Goal: Information Seeking & Learning: Learn about a topic

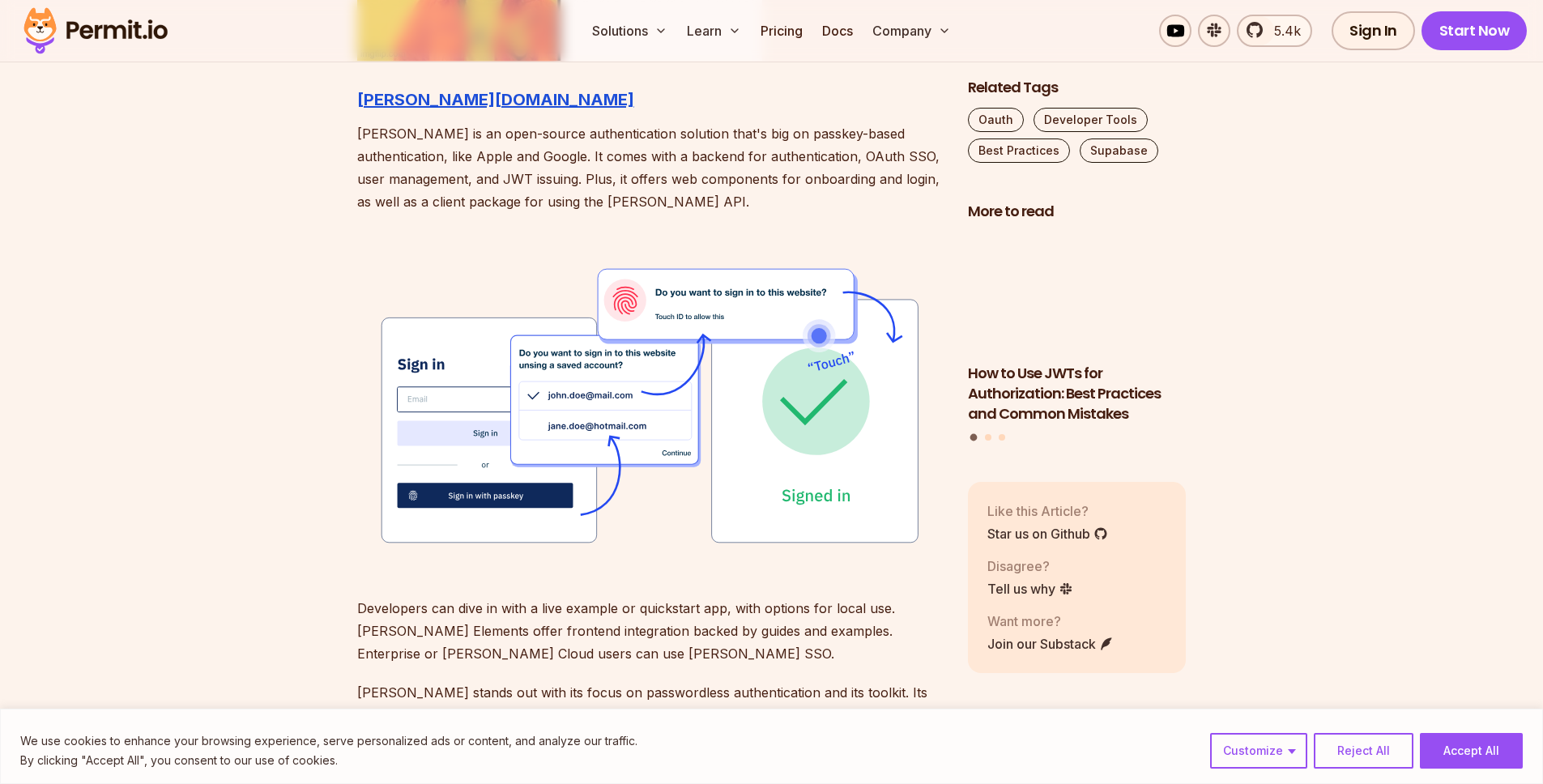
scroll to position [1912, 0]
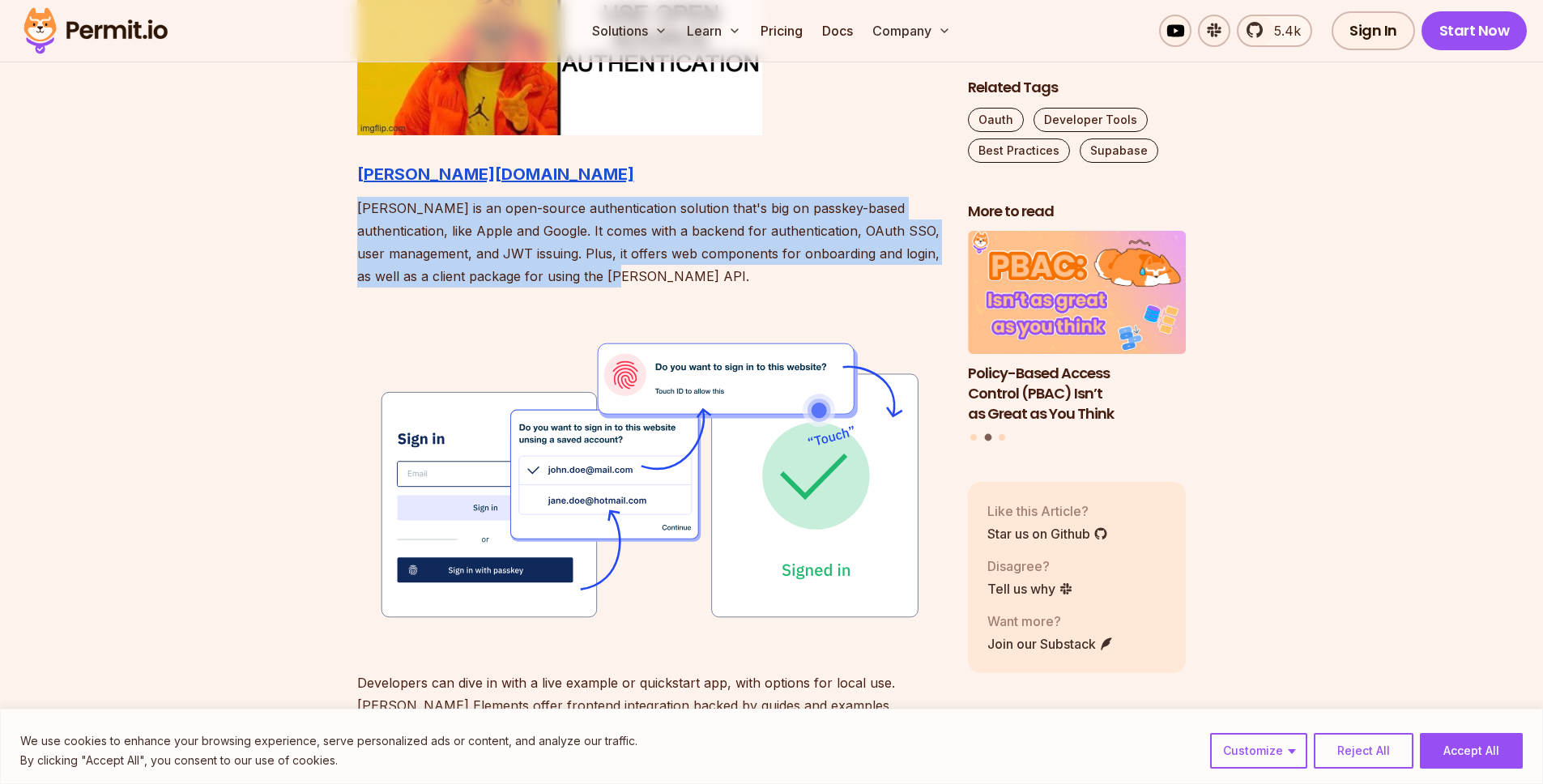
drag, startPoint x: 632, startPoint y: 272, endPoint x: 345, endPoint y: 217, distance: 292.2
click at [579, 256] on p "[PERSON_NAME] is an open-source authentication solution that's big on passkey-b…" at bounding box center [649, 242] width 585 height 91
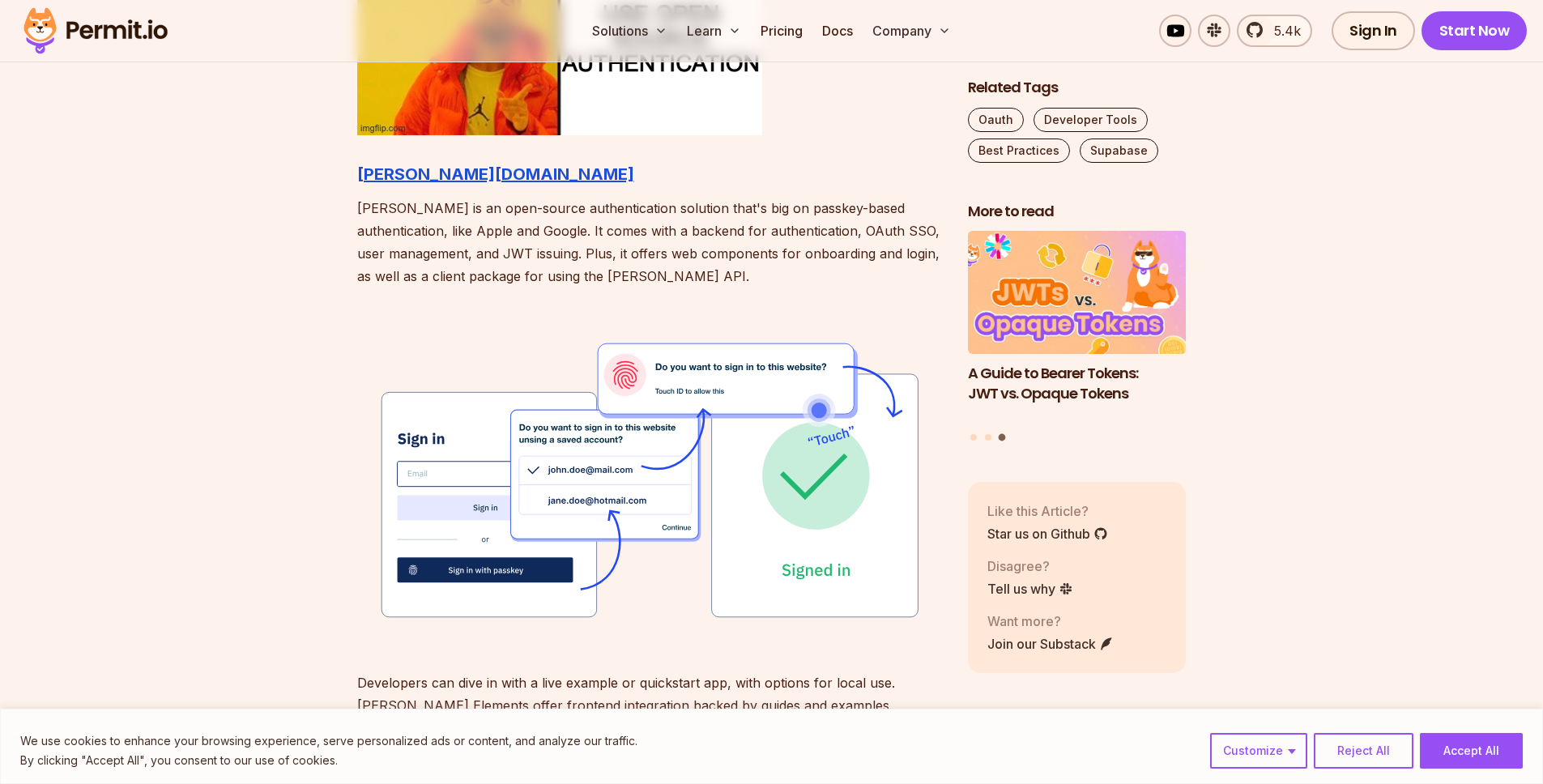
click at [1372, 757] on button "Reject All" at bounding box center [1363, 751] width 99 height 36
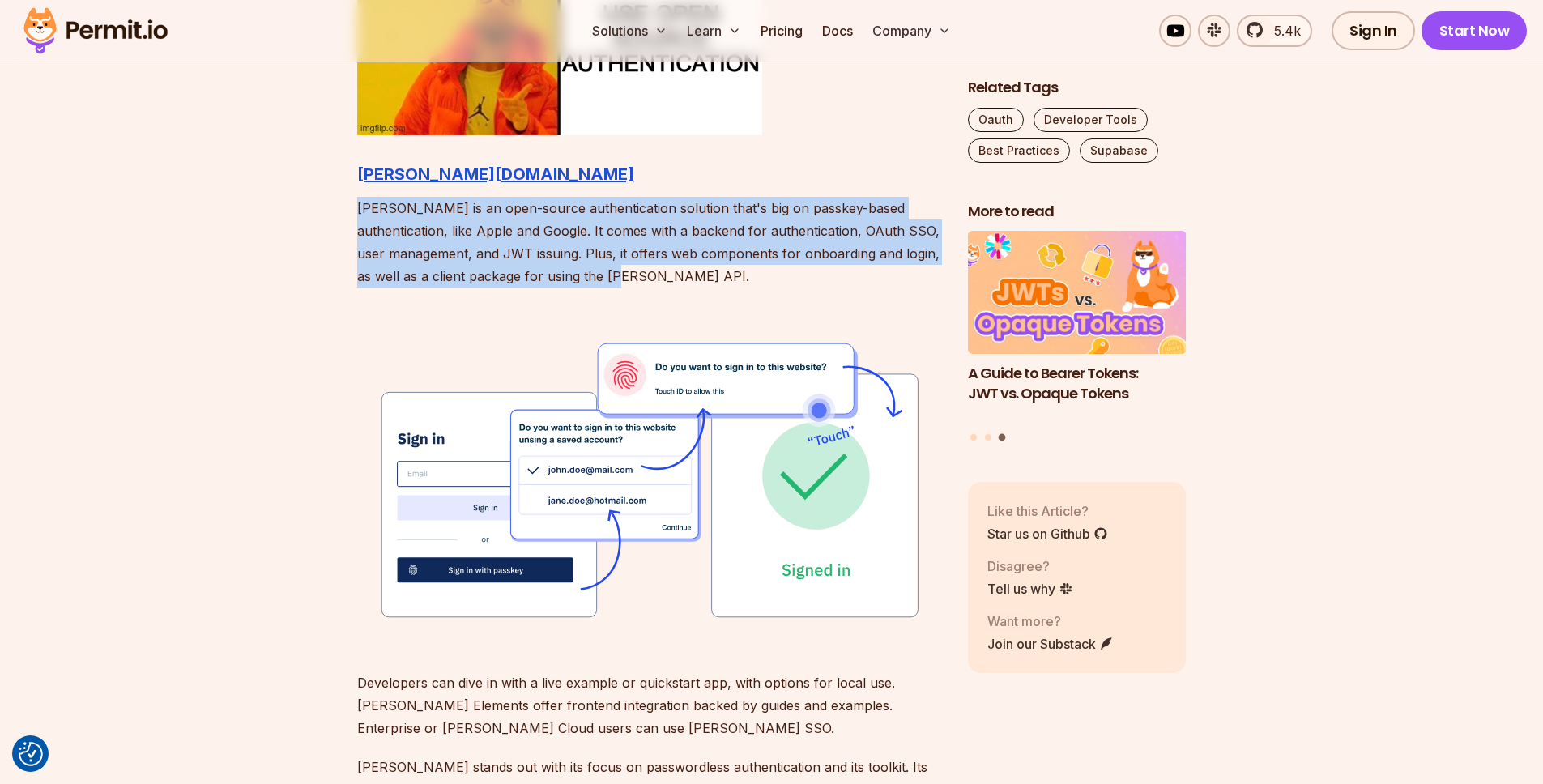
drag, startPoint x: 346, startPoint y: 210, endPoint x: 720, endPoint y: 284, distance: 381.3
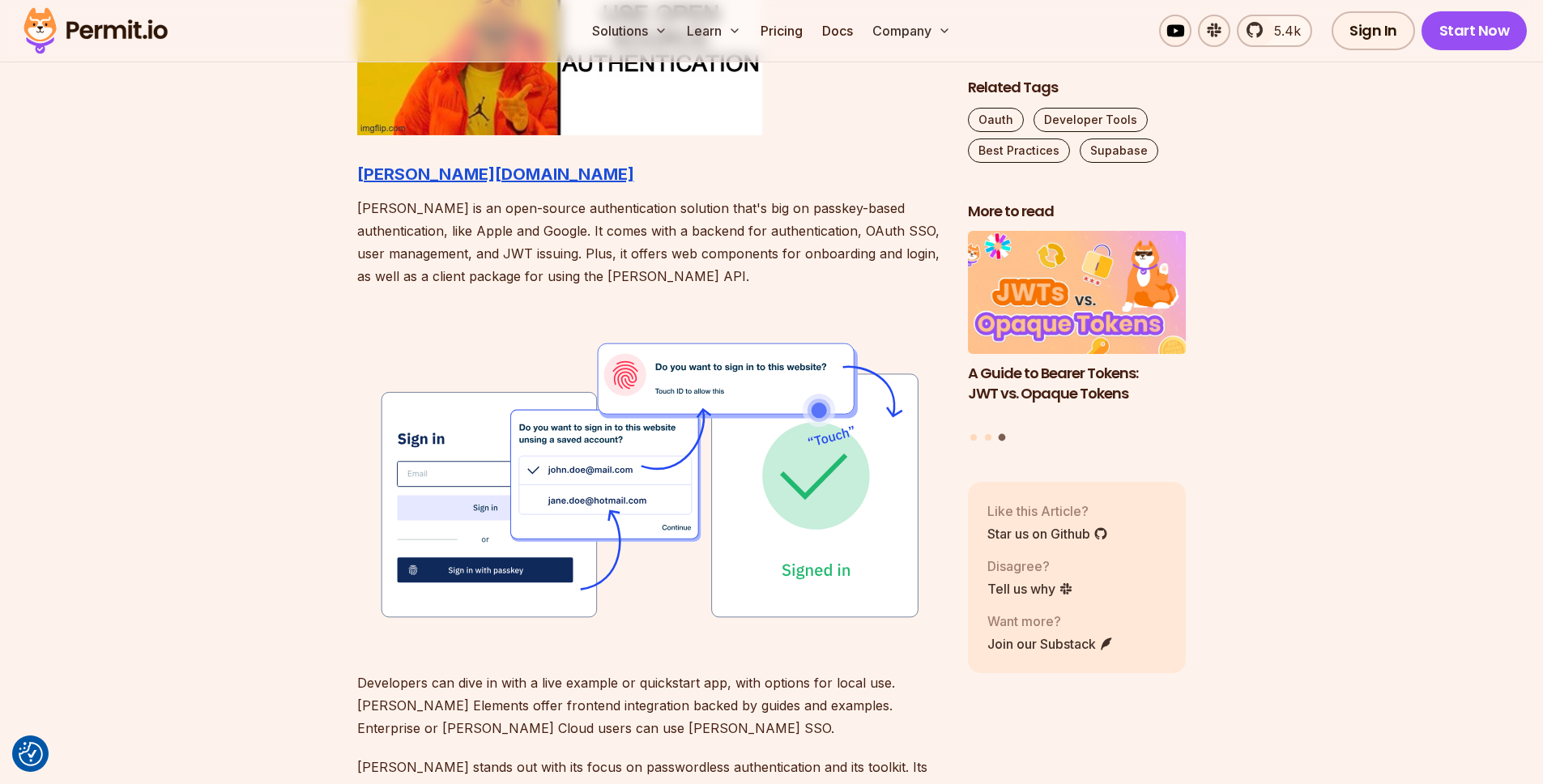
click at [417, 231] on p "[PERSON_NAME] is an open-source authentication solution that's big on passkey-b…" at bounding box center [649, 242] width 585 height 91
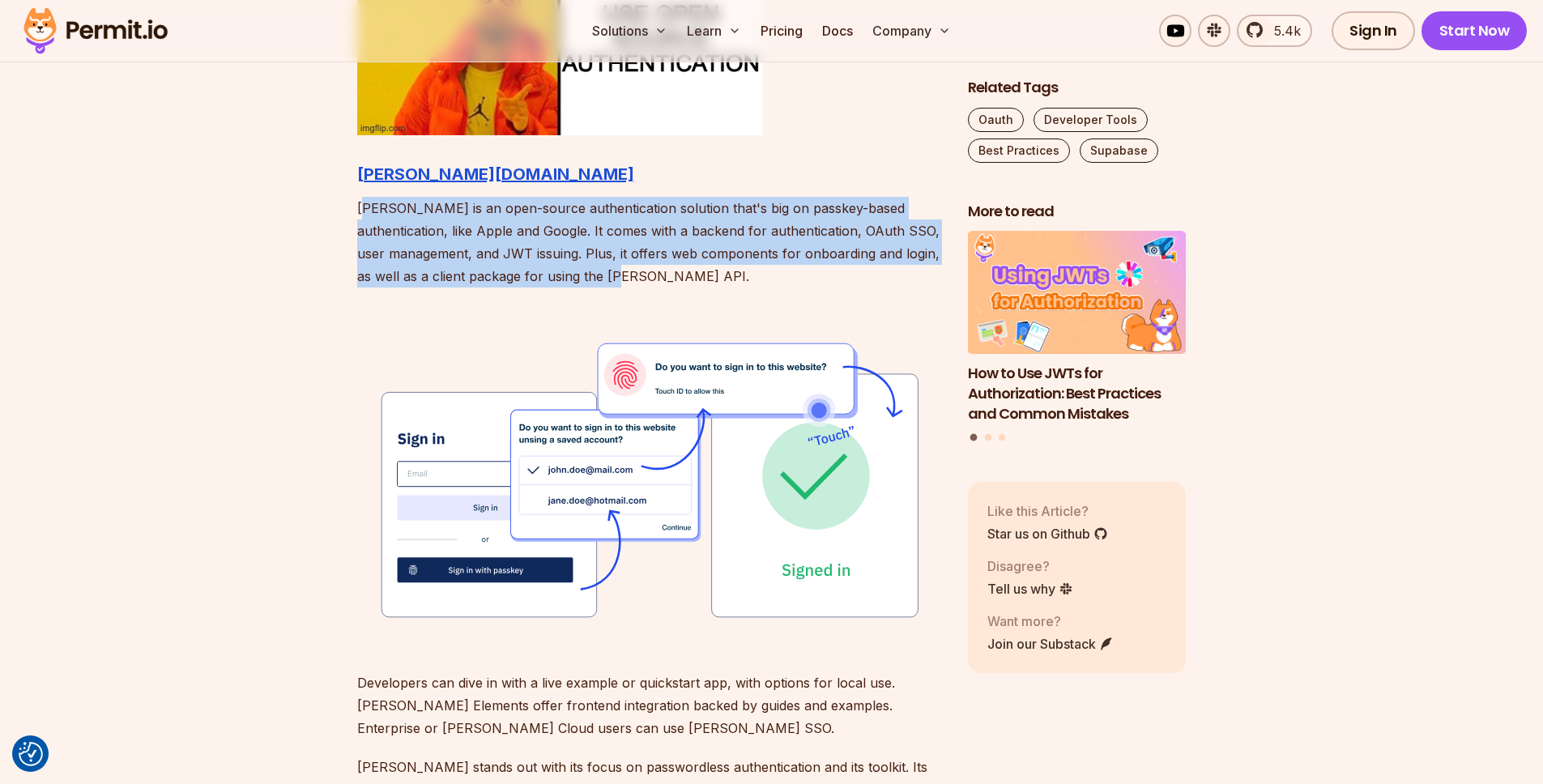
drag, startPoint x: 364, startPoint y: 209, endPoint x: 827, endPoint y: 278, distance: 468.1
click at [827, 278] on p "[PERSON_NAME] is an open-source authentication solution that's big on passkey-b…" at bounding box center [649, 242] width 585 height 91
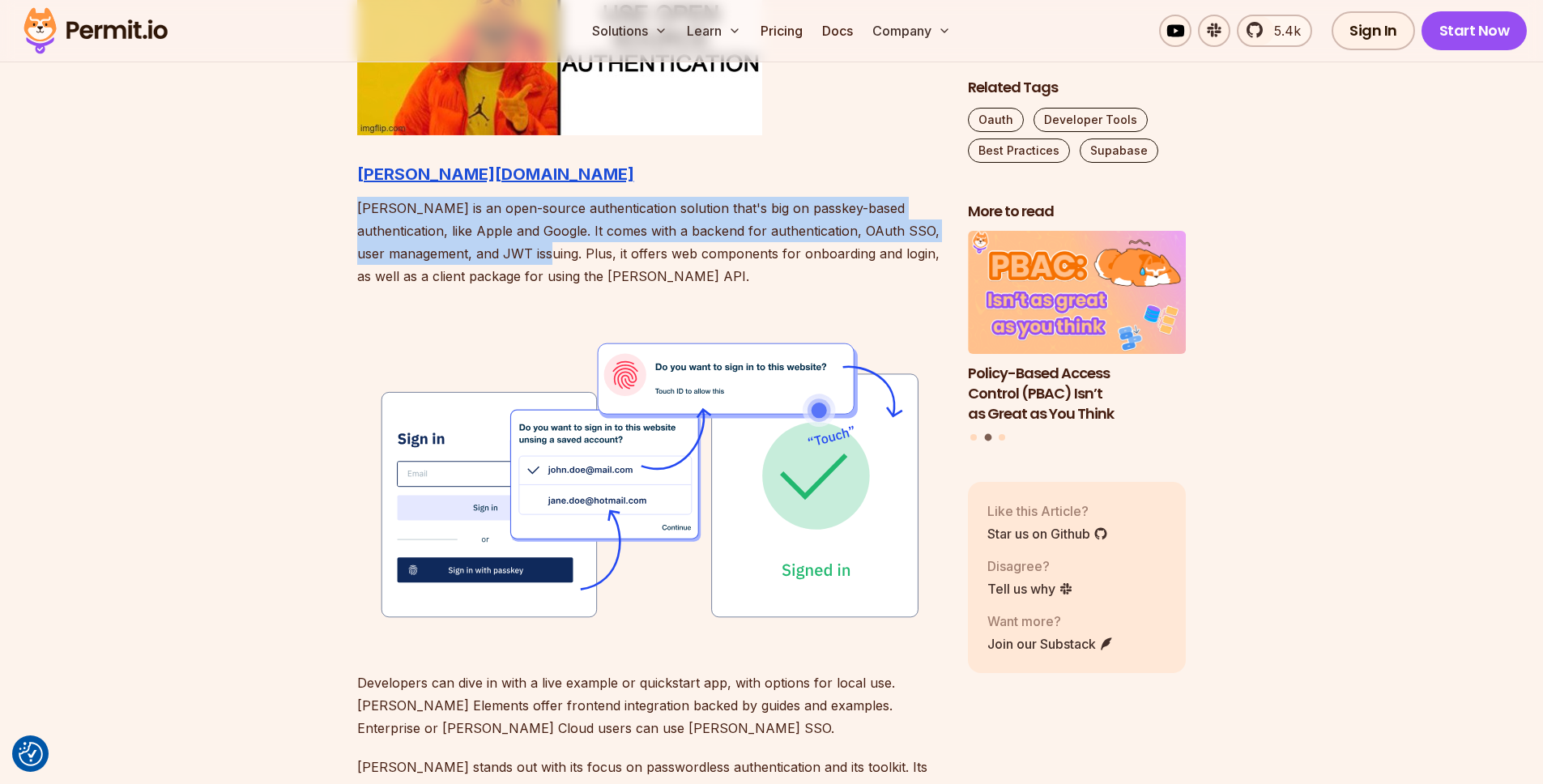
drag, startPoint x: 565, startPoint y: 251, endPoint x: 729, endPoint y: 292, distance: 169.0
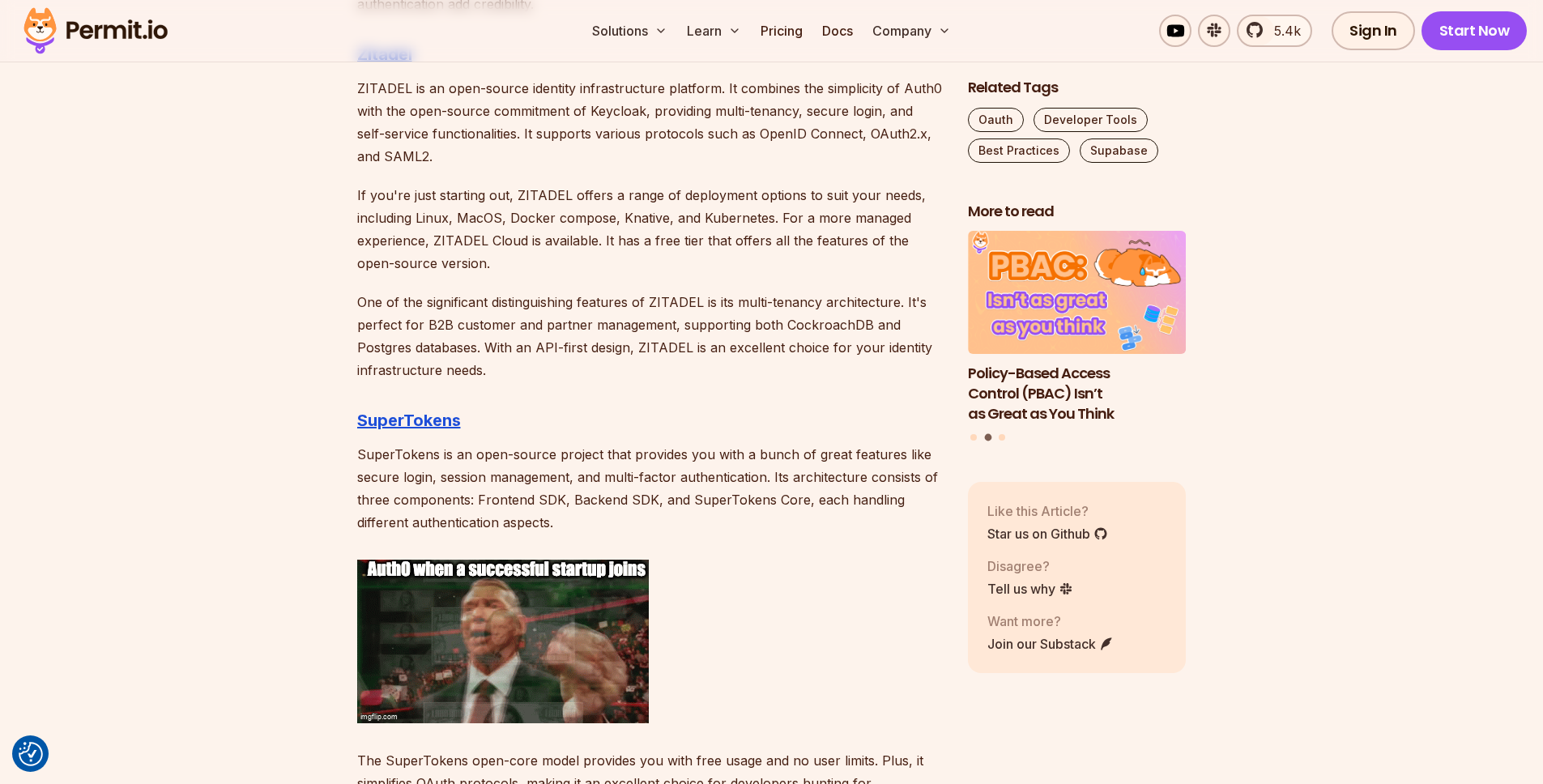
scroll to position [2717, 0]
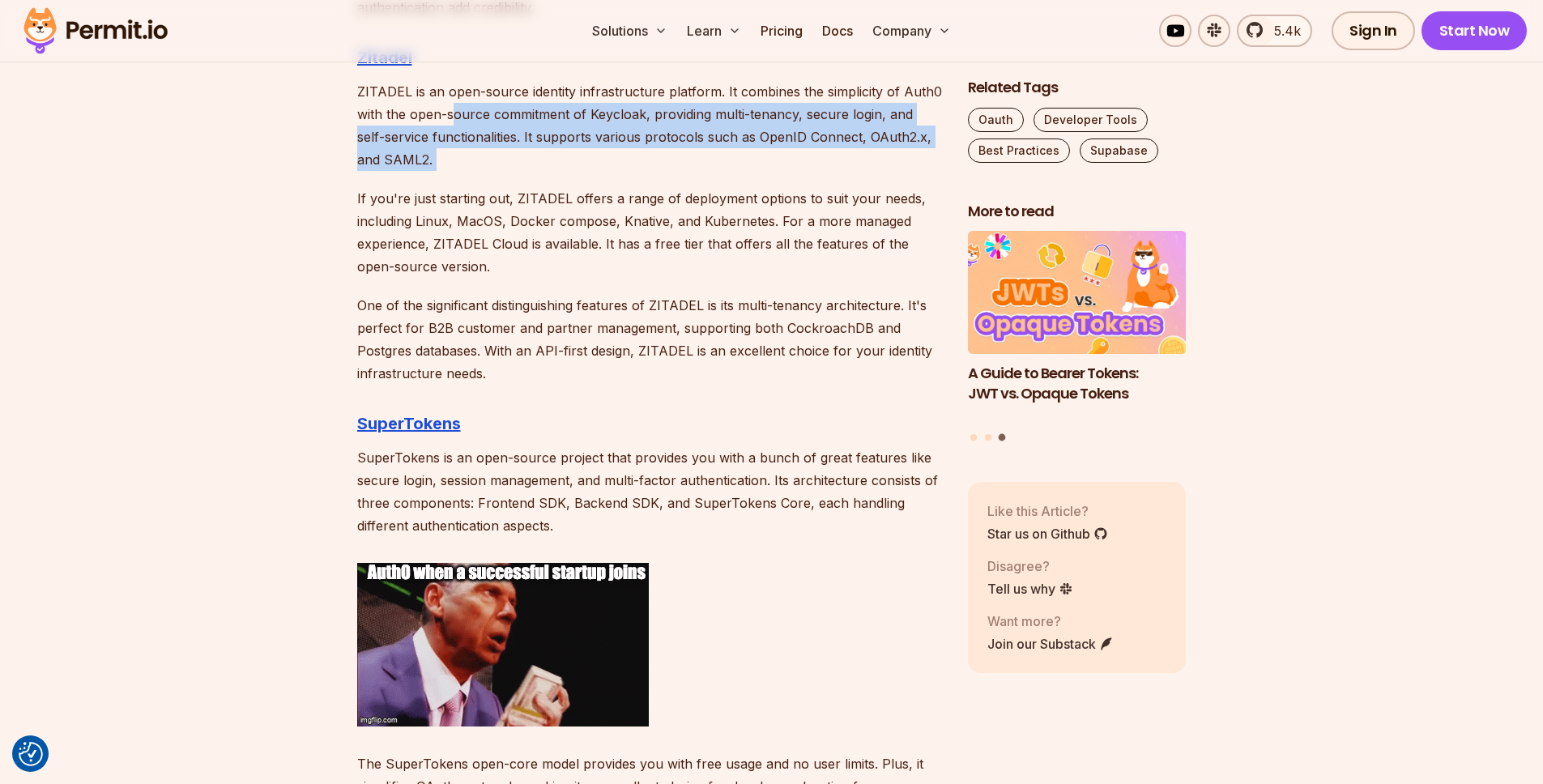
drag, startPoint x: 551, startPoint y: 117, endPoint x: 678, endPoint y: 191, distance: 147.0
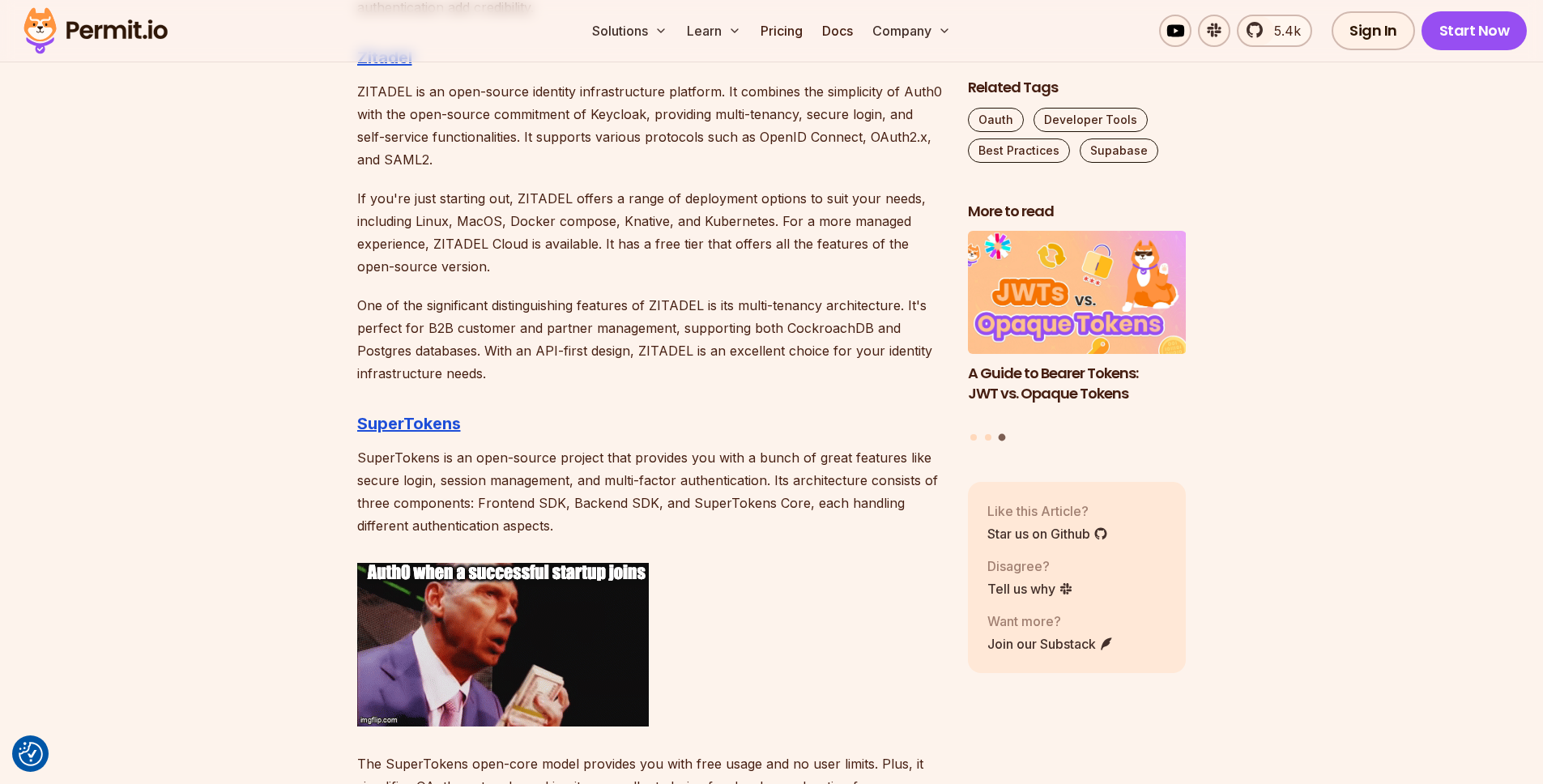
click at [700, 240] on p "If you're just starting out, ZITADEL offers a range of deployment options to su…" at bounding box center [649, 232] width 585 height 91
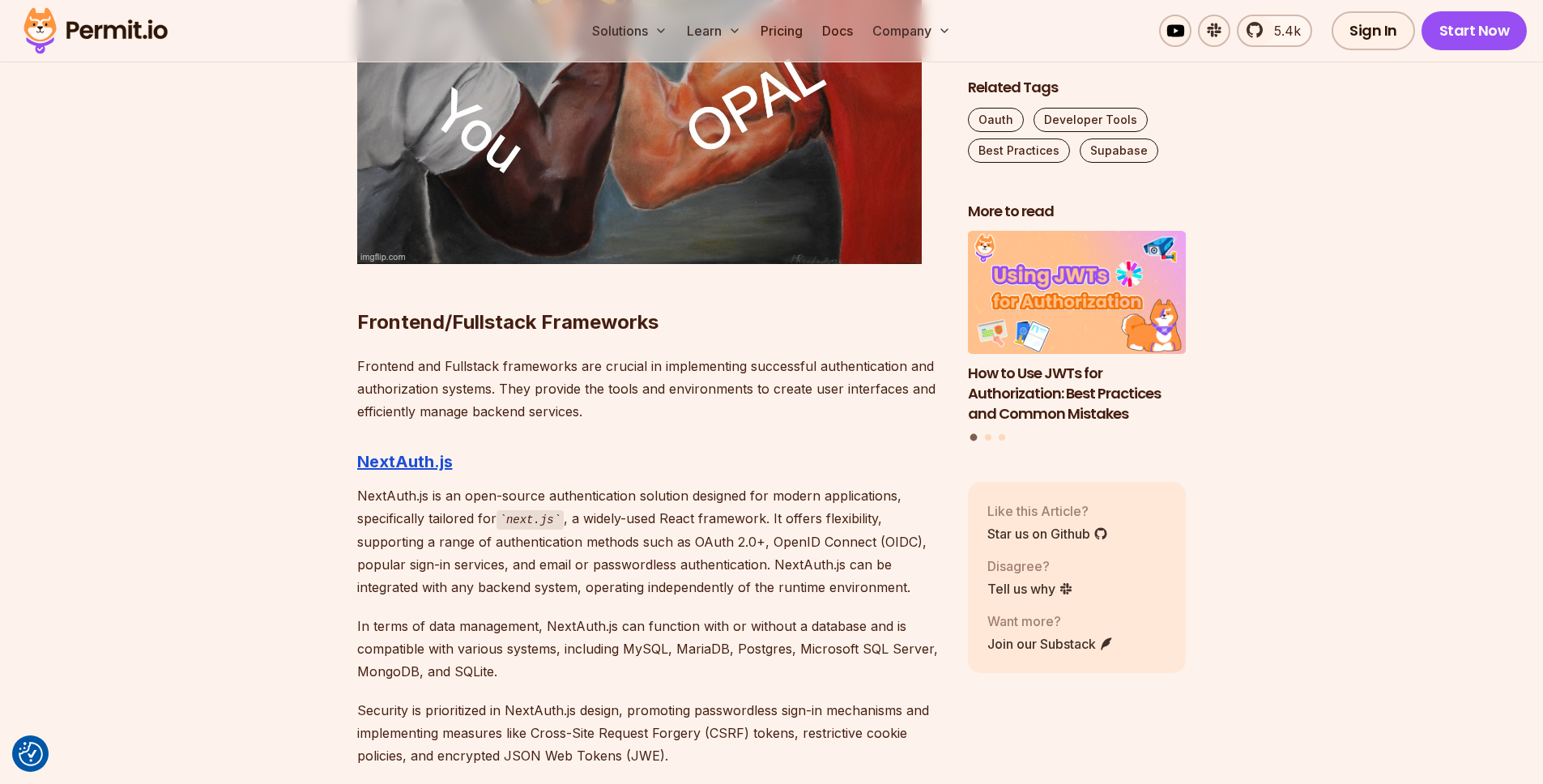
scroll to position [6092, 0]
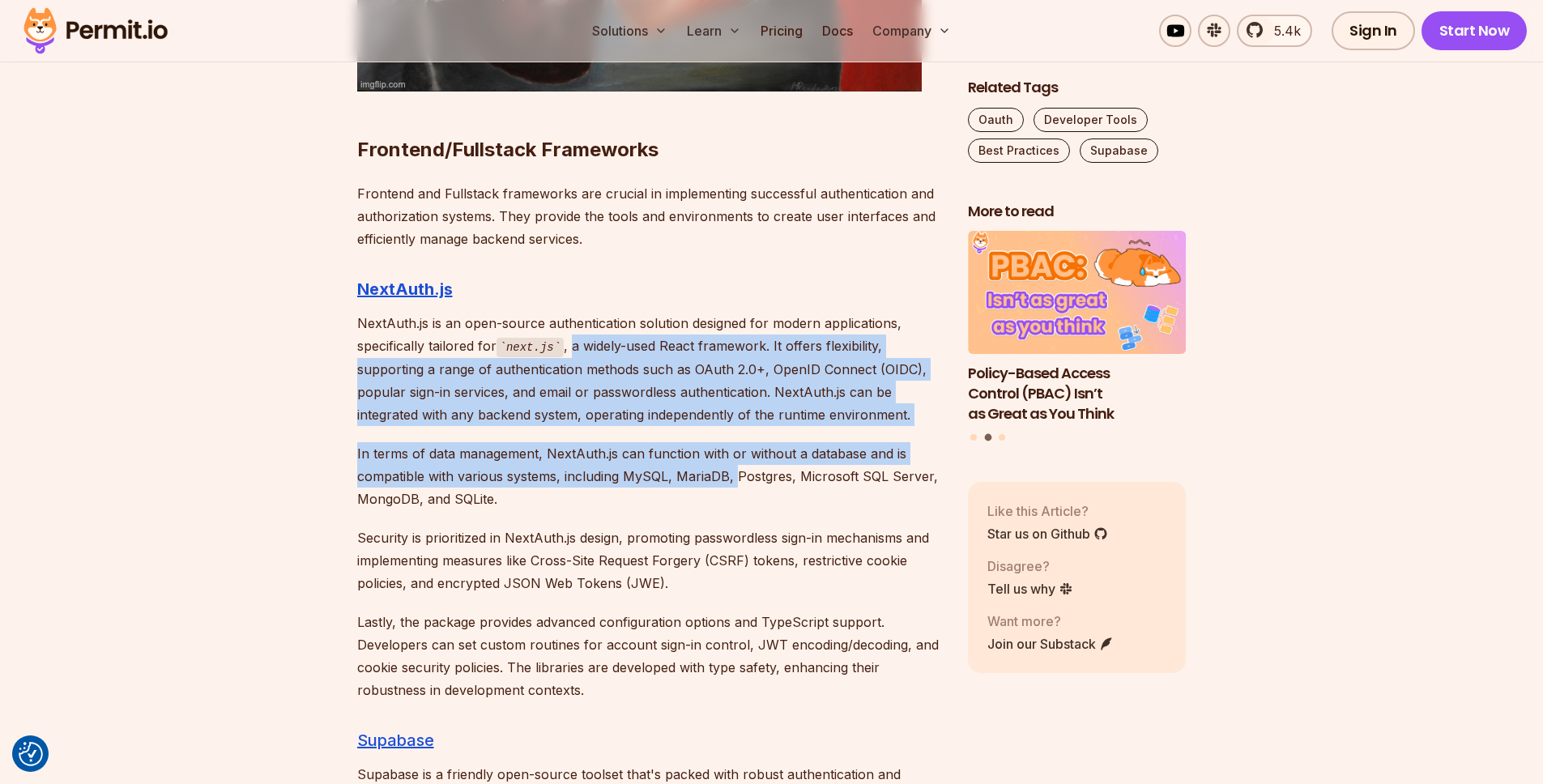
drag, startPoint x: 621, startPoint y: 332, endPoint x: 734, endPoint y: 442, distance: 157.7
drag, startPoint x: 734, startPoint y: 442, endPoint x: 736, endPoint y: 417, distance: 25.1
click at [734, 443] on p "In terms of data management, NextAuth.js can function with or without a databas…" at bounding box center [649, 476] width 585 height 68
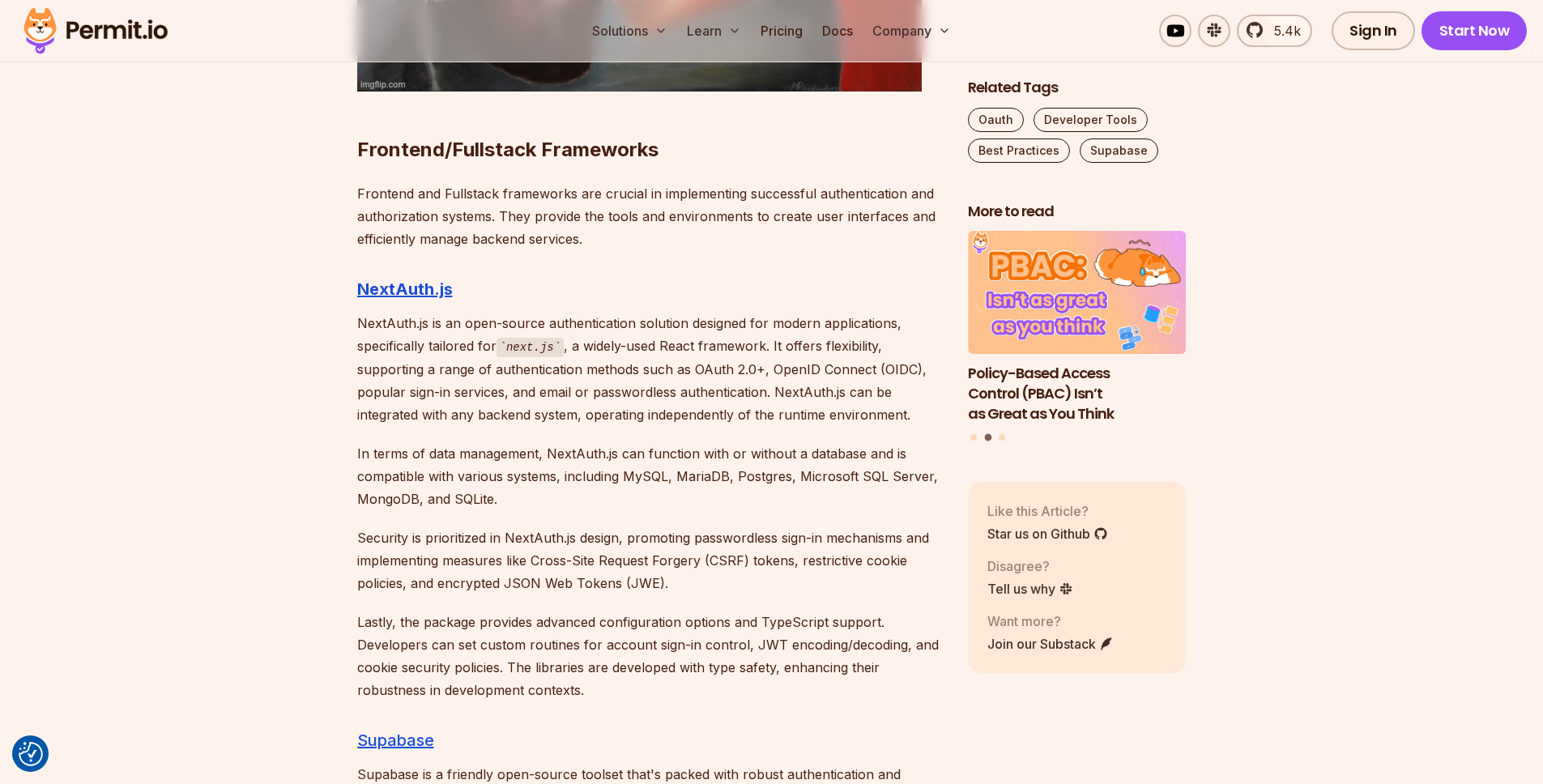
drag, startPoint x: 864, startPoint y: 353, endPoint x: 841, endPoint y: 454, distance: 103.6
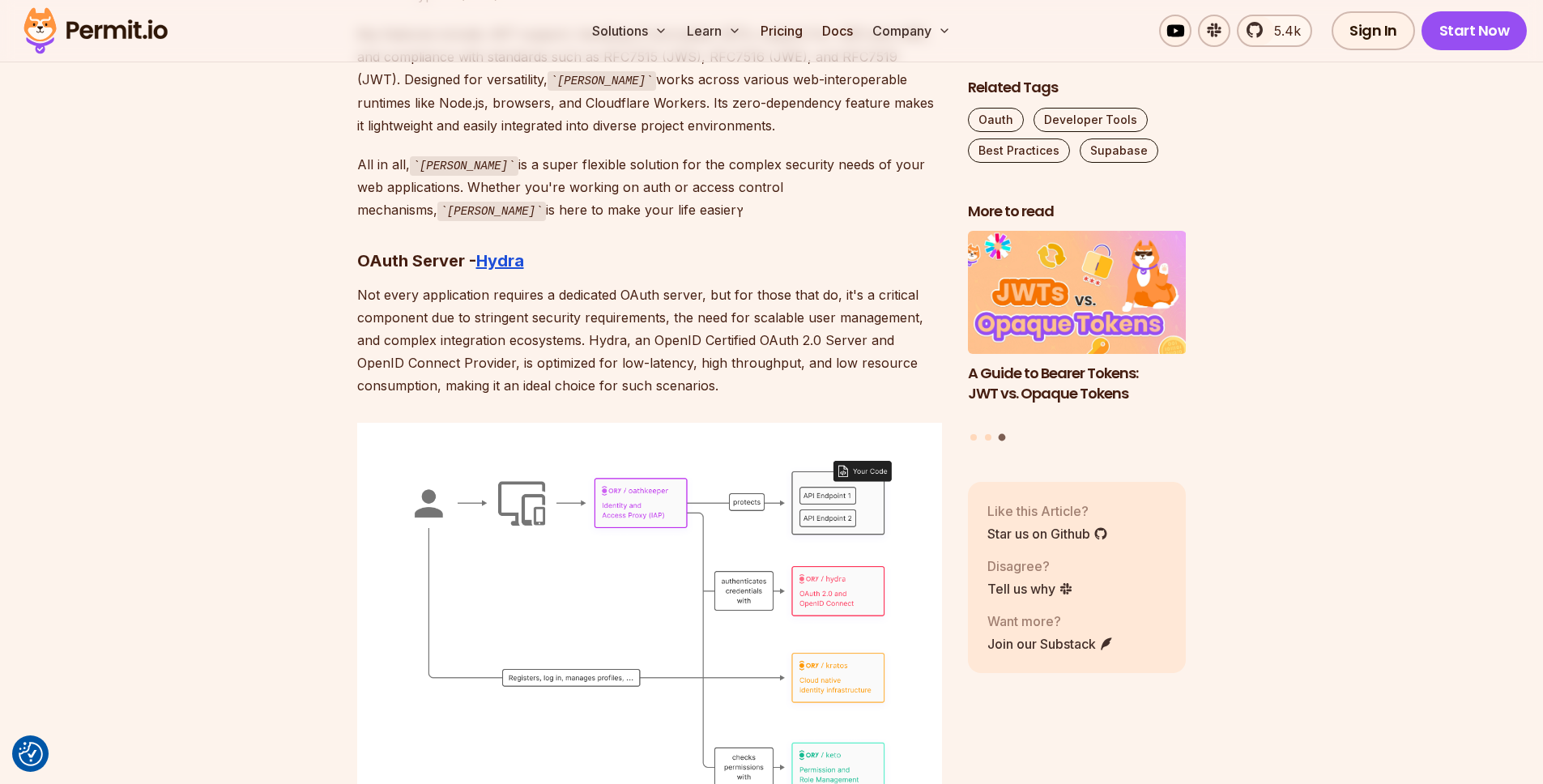
scroll to position [7700, 0]
